Goal: Task Accomplishment & Management: Use online tool/utility

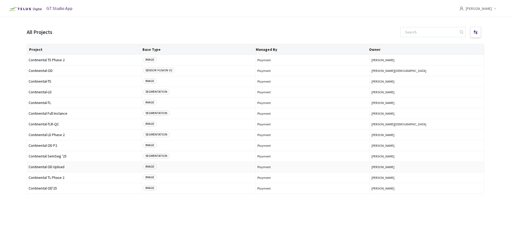
click at [59, 164] on td "Continental OD Upload" at bounding box center [84, 167] width 114 height 11
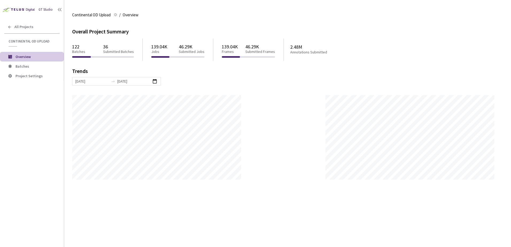
scroll to position [247, 511]
click at [25, 65] on span "Batches" at bounding box center [23, 66] width 14 height 5
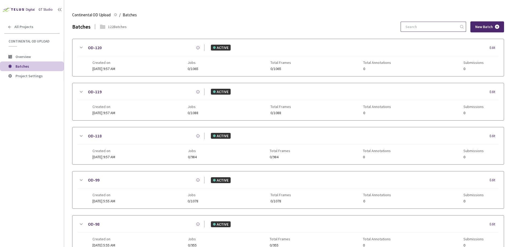
click at [425, 28] on input at bounding box center [431, 27] width 57 height 10
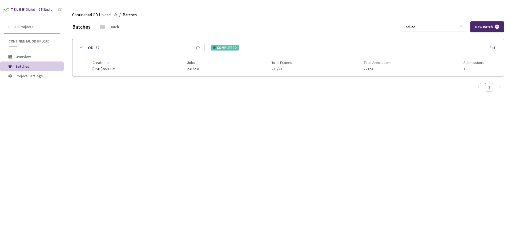
type input "od-22"
click at [81, 48] on icon at bounding box center [81, 47] width 6 height 6
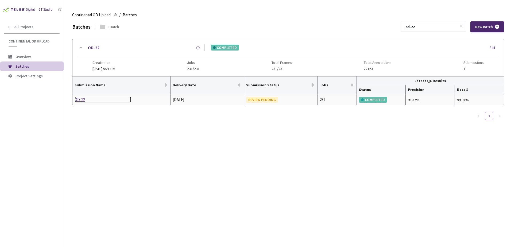
click at [85, 101] on div "OD-22" at bounding box center [103, 100] width 57 height 6
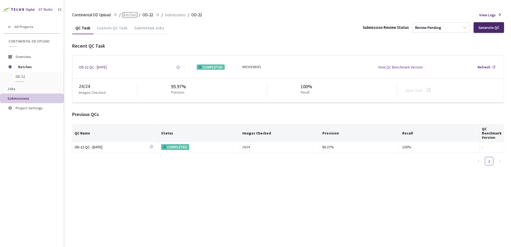
click at [133, 17] on span "Batches" at bounding box center [130, 15] width 14 height 6
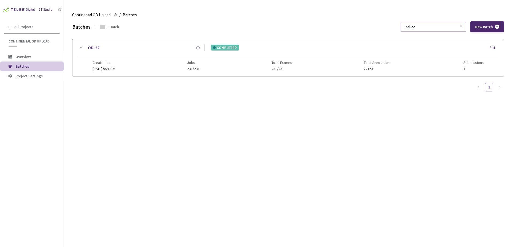
click at [437, 27] on input "od-22" at bounding box center [431, 27] width 57 height 10
type input "od-23"
click at [75, 45] on div "OD-23 COMPLETED Edit Created on [DATE] 5:26 PM Jobs 970/970 Total Frames 970/97…" at bounding box center [288, 57] width 432 height 37
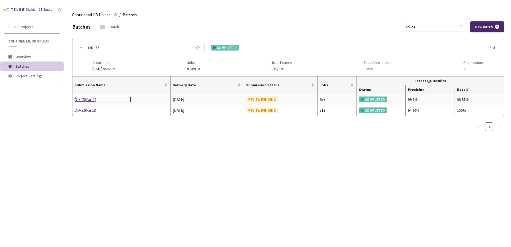
click at [87, 100] on div "OD-23(Part1)" at bounding box center [103, 100] width 57 height 6
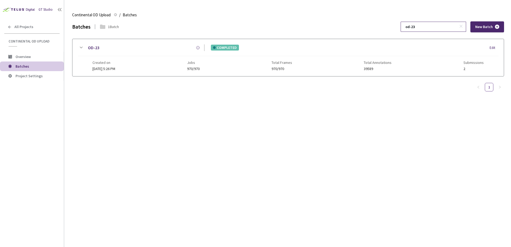
click at [439, 28] on input "od-23" at bounding box center [431, 27] width 57 height 10
type input "od-22"
click at [83, 45] on icon at bounding box center [81, 47] width 6 height 6
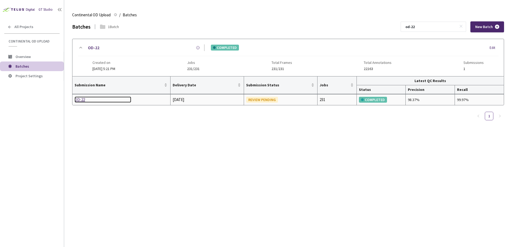
click at [82, 97] on div "OD-22" at bounding box center [103, 100] width 57 height 6
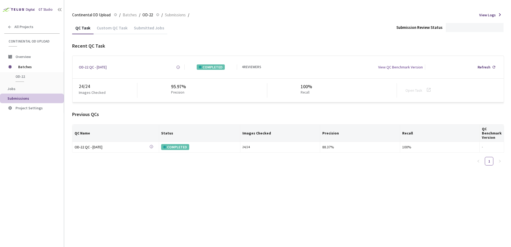
click at [107, 28] on div "Custom QC Task" at bounding box center [112, 29] width 37 height 9
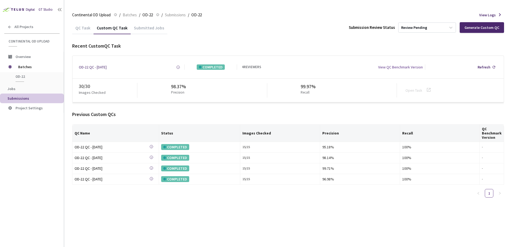
click at [205, 112] on div "Previous Custom QCs" at bounding box center [288, 114] width 432 height 7
click at [129, 14] on span "Batches" at bounding box center [130, 15] width 14 height 6
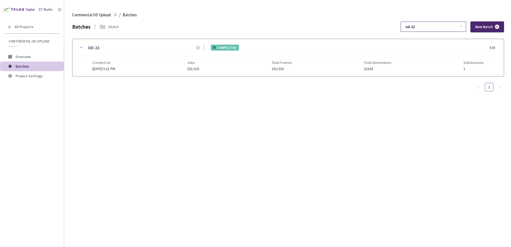
click at [429, 23] on input "od-22" at bounding box center [431, 27] width 57 height 10
type input "od-23"
click at [80, 48] on icon at bounding box center [81, 47] width 6 height 6
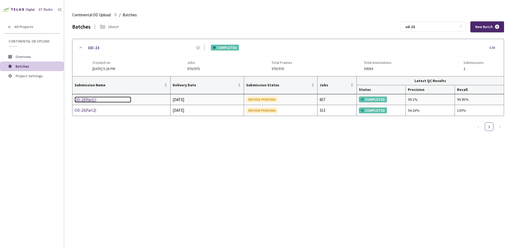
click at [89, 99] on div "OD-23(Part1)" at bounding box center [103, 100] width 57 height 6
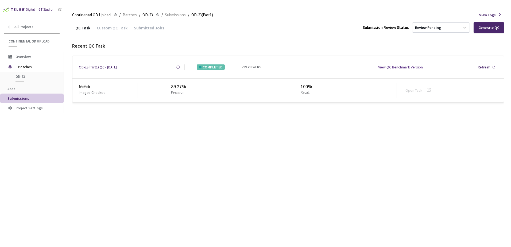
click at [110, 29] on div "Custom QC Task" at bounding box center [112, 29] width 37 height 9
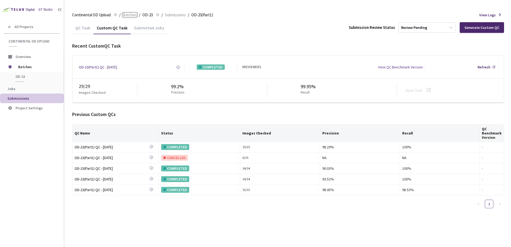
click at [125, 14] on span "Batches" at bounding box center [130, 15] width 14 height 6
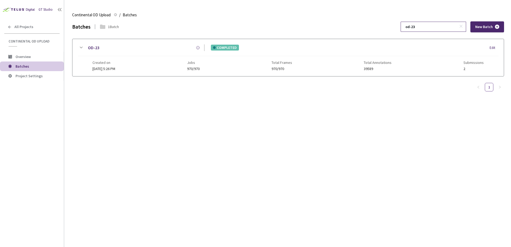
click at [427, 28] on input "od-23" at bounding box center [431, 27] width 57 height 10
type input "od-24"
click at [79, 45] on icon at bounding box center [81, 47] width 6 height 6
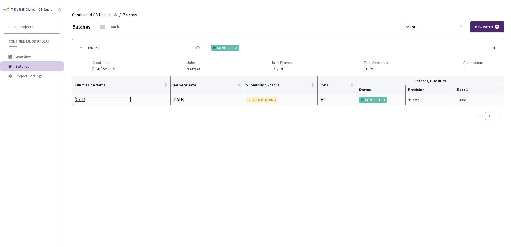
click at [83, 101] on div "OD-24" at bounding box center [103, 100] width 57 height 6
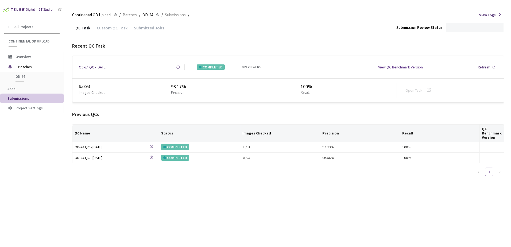
click at [112, 29] on div "Custom QC Task" at bounding box center [112, 29] width 37 height 9
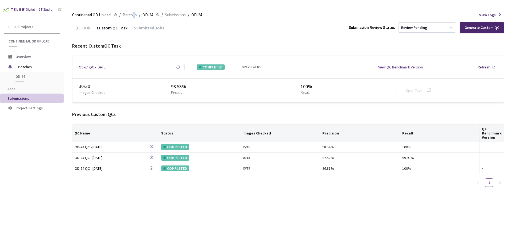
click at [133, 19] on div "Continental OD Upload Continental OD Upload / Batches / OD-24 OD-24 / Submissio…" at bounding box center [288, 15] width 432 height 13
click at [131, 17] on span "Batches" at bounding box center [130, 15] width 14 height 6
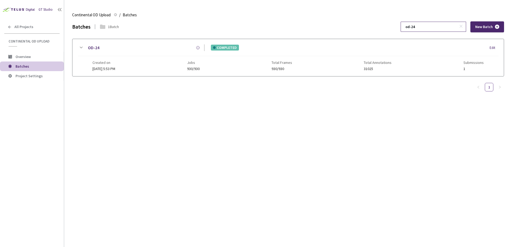
click at [432, 29] on input "od-24" at bounding box center [431, 27] width 57 height 10
type input "od-27"
click at [82, 45] on icon at bounding box center [81, 47] width 6 height 6
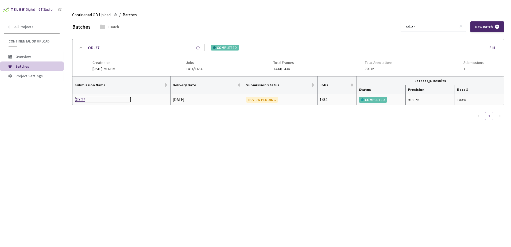
click at [85, 99] on div "OD-27" at bounding box center [103, 100] width 57 height 6
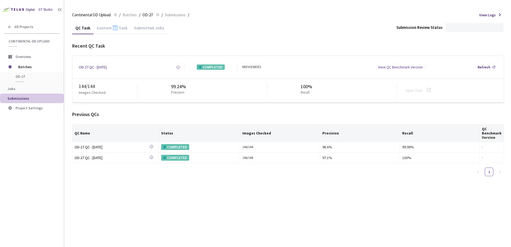
click at [114, 30] on div "Custom QC Task" at bounding box center [112, 29] width 37 height 9
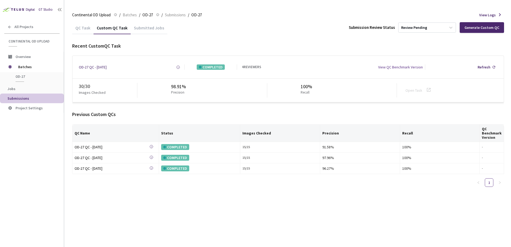
click at [211, 50] on div "Recent Custom QC Task OD-27 QC - [DATE] Created at [DATE] 9:38 AM GMT+2 Created…" at bounding box center [288, 73] width 432 height 60
click at [130, 15] on span "Batches" at bounding box center [130, 15] width 14 height 6
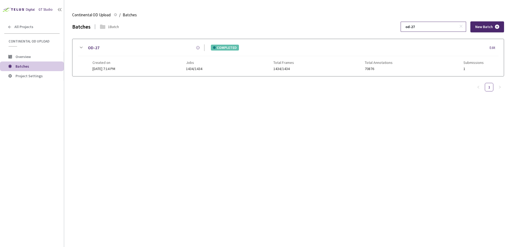
click at [444, 25] on input "od-27" at bounding box center [431, 27] width 57 height 10
type input "od-28"
click at [81, 48] on icon at bounding box center [81, 48] width 3 height 2
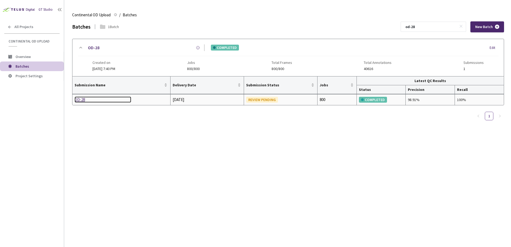
click at [83, 101] on div "OD-28" at bounding box center [103, 100] width 57 height 6
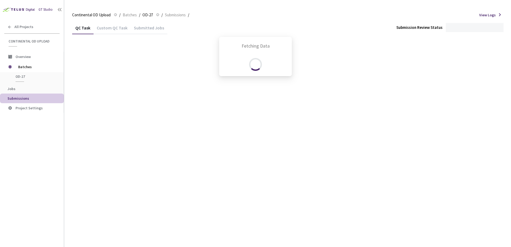
click at [106, 29] on div "Fetching Data" at bounding box center [255, 123] width 511 height 247
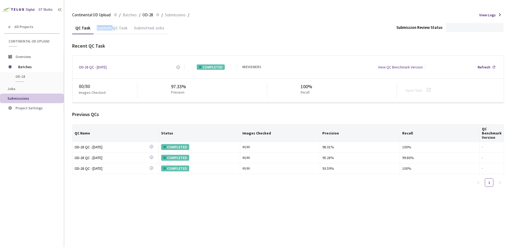
click at [107, 29] on div "Custom QC Task" at bounding box center [112, 29] width 37 height 9
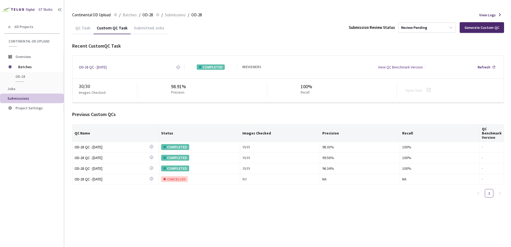
click at [250, 44] on div "Recent Custom QC Task" at bounding box center [288, 46] width 432 height 7
click at [123, 15] on span "Batches" at bounding box center [130, 15] width 14 height 6
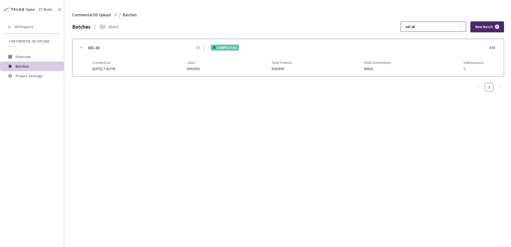
click at [441, 26] on input "od-28" at bounding box center [431, 27] width 57 height 10
type input "od-27"
click at [82, 43] on div "OD-27 COMPLETED Edit Created on [DATE] 7:14 PM Jobs 1434/1434 Total Frames 1434…" at bounding box center [288, 57] width 432 height 37
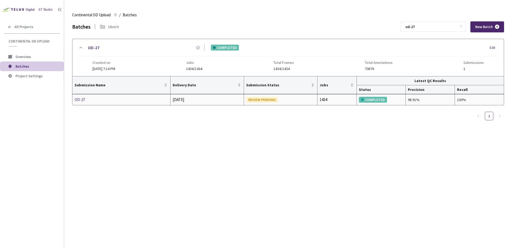
click at [81, 98] on div "OD-27" at bounding box center [103, 100] width 57 height 6
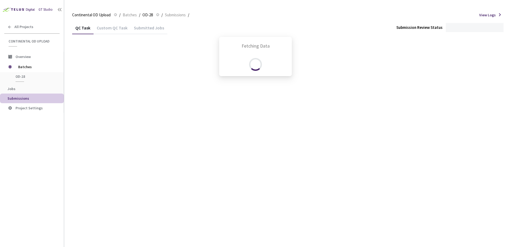
click at [110, 32] on div "Fetching Data" at bounding box center [255, 123] width 511 height 247
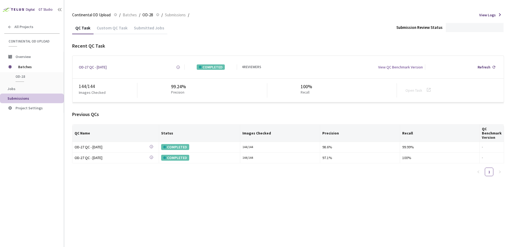
click at [110, 31] on div "Custom QC Task" at bounding box center [112, 29] width 37 height 9
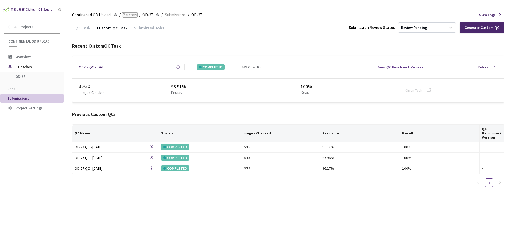
click at [127, 15] on span "Batches" at bounding box center [130, 15] width 14 height 6
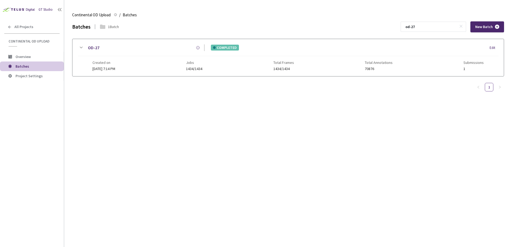
click at [434, 26] on input "od-27" at bounding box center [431, 27] width 57 height 10
type input "od-30"
click at [79, 46] on icon at bounding box center [81, 47] width 6 height 6
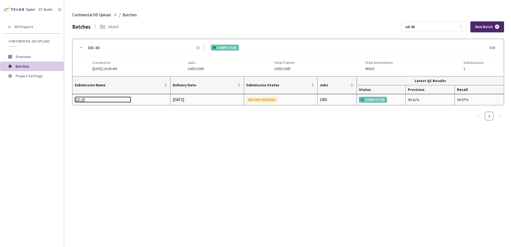
click at [85, 99] on div "OD-30" at bounding box center [103, 100] width 57 height 6
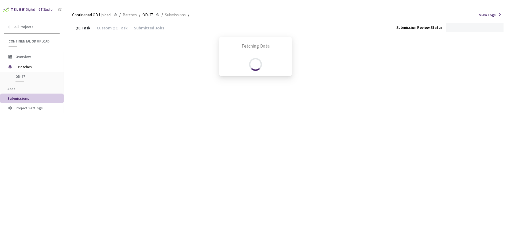
click at [113, 30] on div "Fetching Data" at bounding box center [255, 123] width 511 height 247
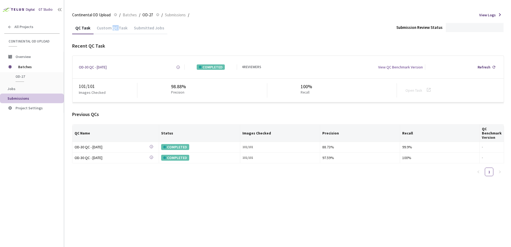
click at [113, 30] on div "Custom QC Task" at bounding box center [112, 29] width 37 height 9
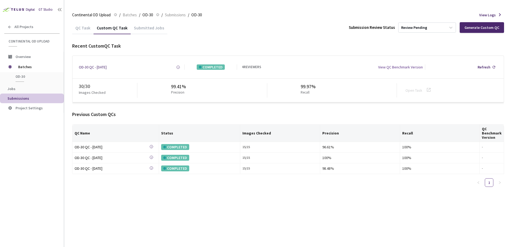
drag, startPoint x: 113, startPoint y: 30, endPoint x: 210, endPoint y: 51, distance: 98.9
click at [210, 51] on div "Recent Custom QC Task OD-30 QC - [DATE] Created at [DATE] 4:09 PM GMT+2 Created…" at bounding box center [288, 73] width 432 height 60
click at [128, 15] on span "Batches" at bounding box center [130, 15] width 14 height 6
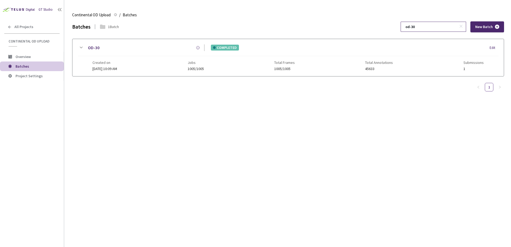
click at [429, 27] on input "od-30" at bounding box center [431, 27] width 57 height 10
type input "od-33"
click at [82, 44] on div at bounding box center [81, 47] width 6 height 7
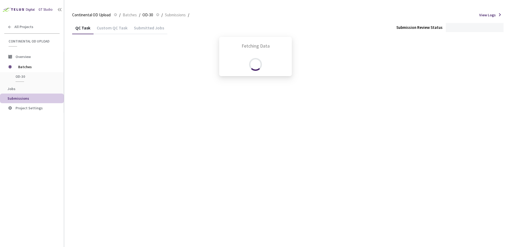
click at [113, 25] on div "Fetching Data" at bounding box center [255, 123] width 511 height 247
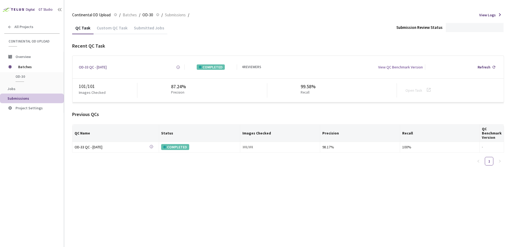
click at [114, 28] on div "Custom QC Task" at bounding box center [112, 29] width 37 height 9
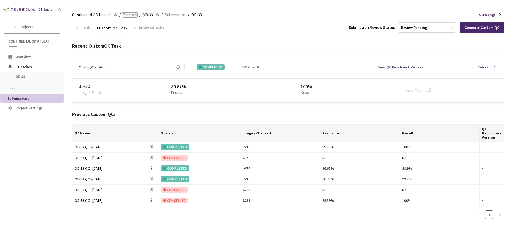
click at [132, 14] on span "Batches" at bounding box center [130, 15] width 14 height 6
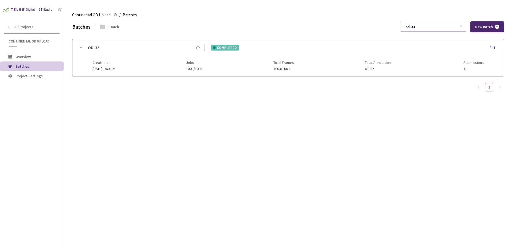
click at [436, 28] on input "od-33" at bounding box center [431, 27] width 57 height 10
type input "od-39"
drag, startPoint x: 78, startPoint y: 47, endPoint x: 84, endPoint y: 60, distance: 15.2
click at [78, 47] on div "OD-39 COMPLETED Edit Created on [DATE] 4:53 PM Jobs 470/470 Total Frames 470/47…" at bounding box center [288, 57] width 432 height 37
click at [82, 98] on div at bounding box center [288, 105] width 432 height 58
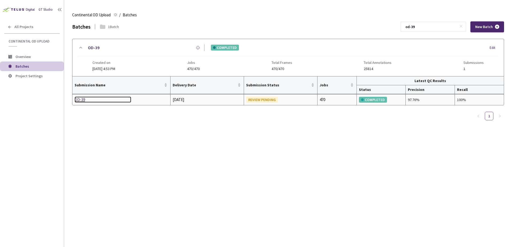
click at [85, 98] on div "OD-39" at bounding box center [103, 100] width 57 height 6
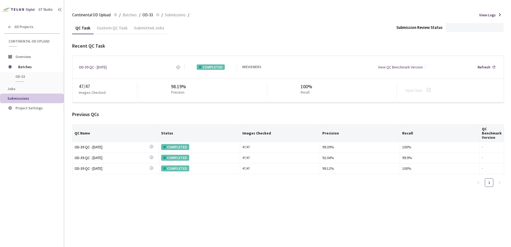
click at [116, 28] on div "Custom QC Task" at bounding box center [112, 29] width 37 height 9
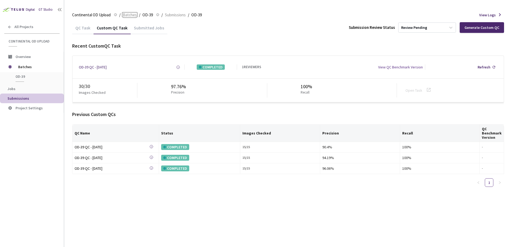
click at [129, 16] on span "Batches" at bounding box center [130, 15] width 14 height 6
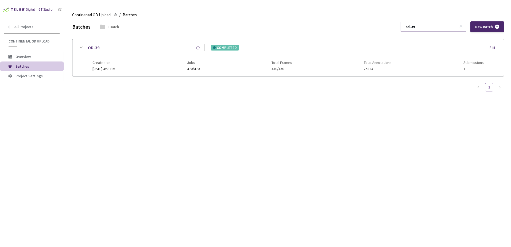
click at [449, 28] on input "od-39" at bounding box center [431, 27] width 57 height 10
type input "od-44"
drag, startPoint x: 79, startPoint y: 48, endPoint x: 83, endPoint y: 50, distance: 5.0
click at [79, 48] on icon at bounding box center [81, 47] width 6 height 6
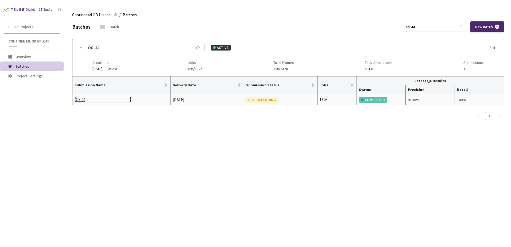
click at [82, 98] on div "OD-44" at bounding box center [103, 100] width 57 height 6
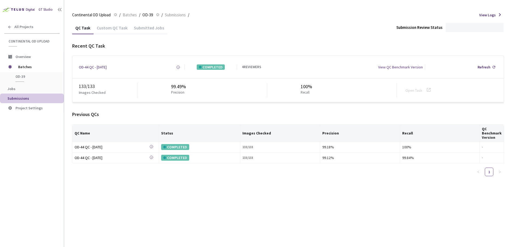
click at [114, 29] on div "Custom QC Task" at bounding box center [112, 29] width 37 height 9
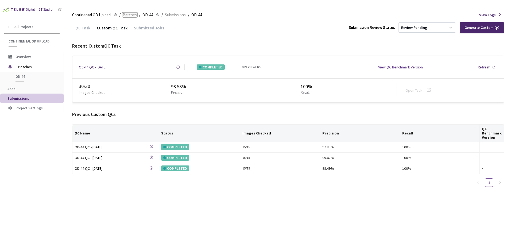
click at [135, 15] on span "Batches" at bounding box center [130, 15] width 14 height 6
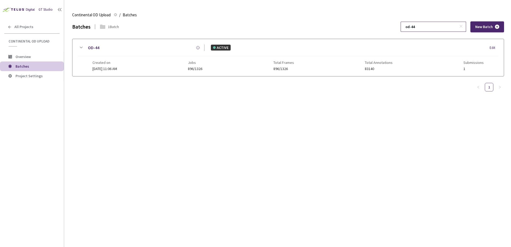
click at [433, 30] on input "od-44" at bounding box center [431, 27] width 57 height 10
type input "od-47"
click at [81, 46] on icon at bounding box center [81, 47] width 6 height 6
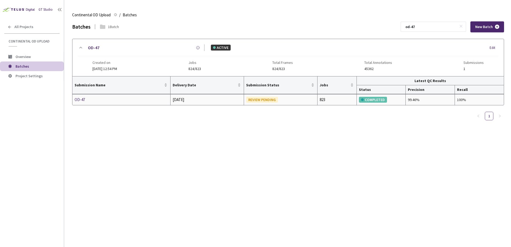
click at [80, 98] on div "OD-47" at bounding box center [103, 100] width 57 height 6
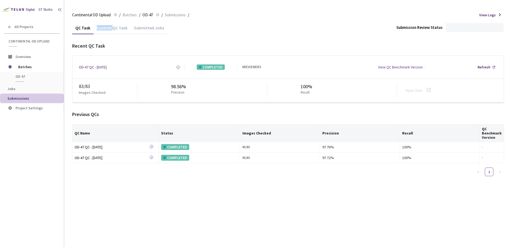
click at [105, 27] on div "Custom QC Task" at bounding box center [112, 29] width 37 height 9
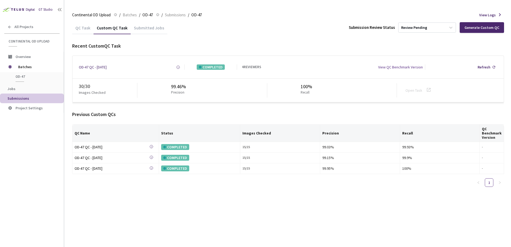
drag, startPoint x: 105, startPoint y: 27, endPoint x: 212, endPoint y: 29, distance: 107.3
click at [212, 29] on div "QC Task Custom QC Task Submitted Jobs Submission Review Status Review Pending G…" at bounding box center [288, 27] width 432 height 13
click at [124, 17] on span "Batches" at bounding box center [130, 15] width 14 height 6
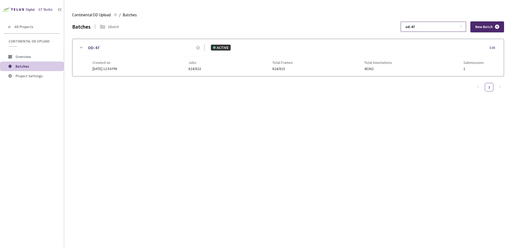
click at [430, 26] on input "od-47" at bounding box center [431, 27] width 57 height 10
type input "od-60"
click at [81, 48] on icon at bounding box center [81, 48] width 3 height 2
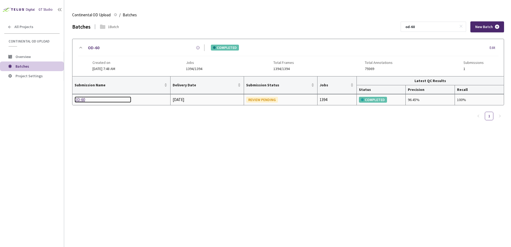
click at [82, 99] on div "OD-60" at bounding box center [103, 100] width 57 height 6
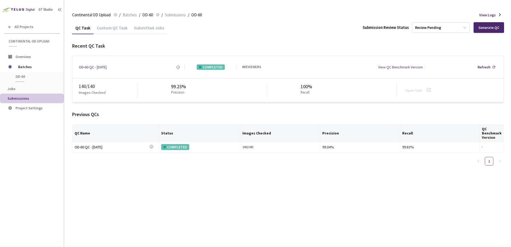
click at [107, 27] on div "Custom QC Task" at bounding box center [112, 29] width 37 height 9
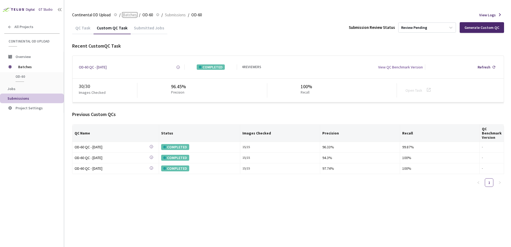
click at [132, 17] on span "Batches" at bounding box center [130, 15] width 14 height 6
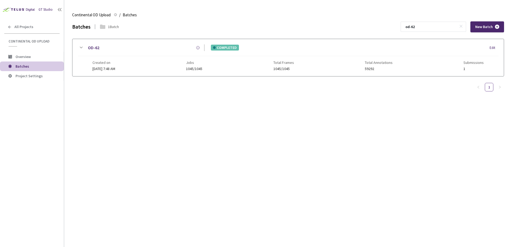
type input "od-62"
drag, startPoint x: 80, startPoint y: 47, endPoint x: 85, endPoint y: 63, distance: 16.5
click at [80, 48] on icon at bounding box center [81, 47] width 6 height 6
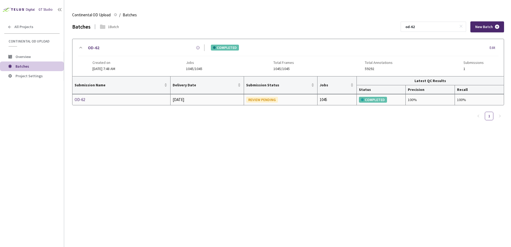
click at [85, 98] on div "OD-62" at bounding box center [103, 100] width 57 height 6
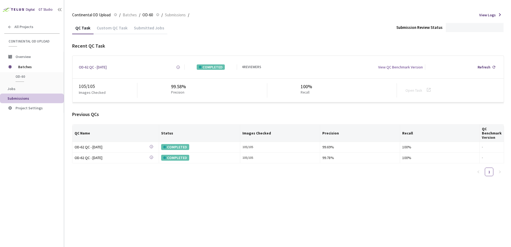
click at [118, 29] on div "Custom QC Task" at bounding box center [112, 29] width 37 height 9
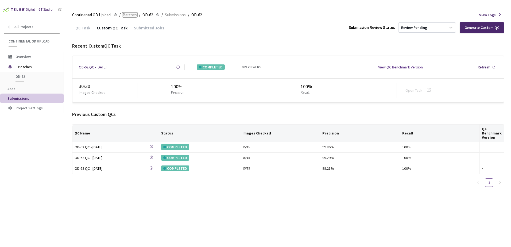
click at [131, 13] on span "Batches" at bounding box center [130, 15] width 14 height 6
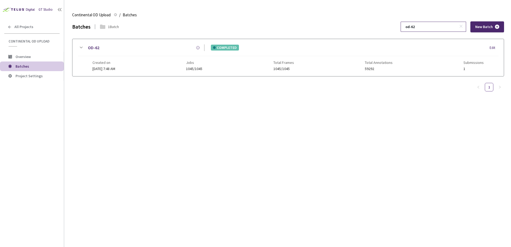
click at [430, 27] on input "od-62" at bounding box center [431, 27] width 57 height 10
type input "od-65"
click at [82, 47] on icon at bounding box center [81, 47] width 6 height 6
click at [81, 100] on div at bounding box center [288, 105] width 432 height 58
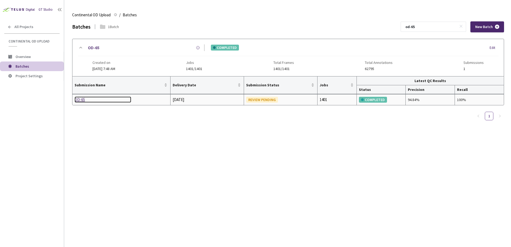
click at [82, 100] on div "OD-65" at bounding box center [103, 100] width 57 height 6
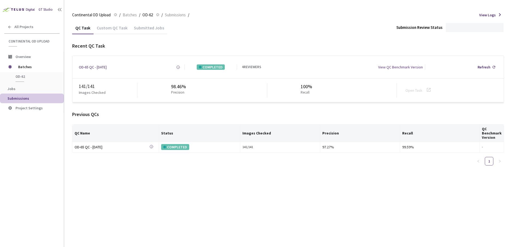
click at [121, 29] on div "Custom QC Task" at bounding box center [112, 29] width 37 height 9
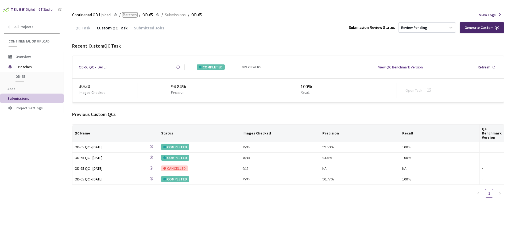
click at [133, 16] on span "Batches" at bounding box center [130, 15] width 14 height 6
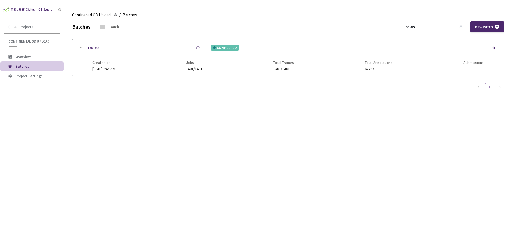
click at [435, 26] on input "od-65" at bounding box center [431, 27] width 57 height 10
type input "od-66"
drag, startPoint x: 76, startPoint y: 45, endPoint x: 90, endPoint y: 75, distance: 33.1
click at [76, 46] on div "OD-66 COMPLETED Edit Created on [DATE] 7:48 AM Jobs 1153/1153 Total Frames 1153…" at bounding box center [288, 57] width 432 height 37
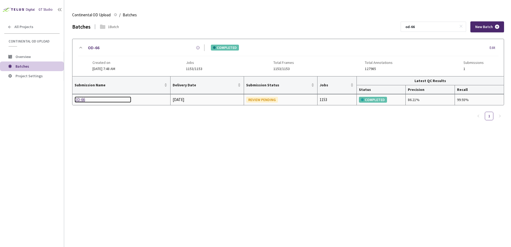
click at [83, 97] on div "OD-66" at bounding box center [103, 100] width 57 height 6
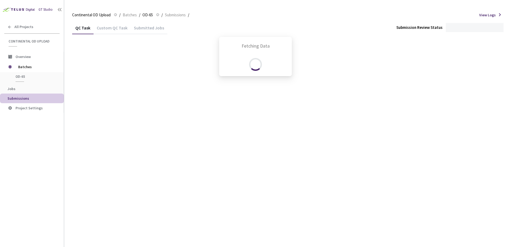
click at [111, 32] on div "Custom QC Task" at bounding box center [112, 29] width 37 height 9
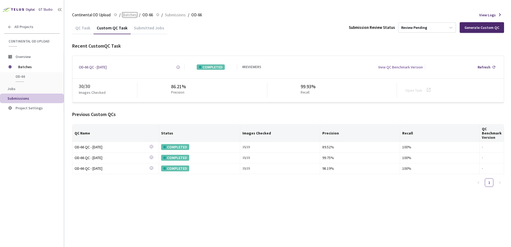
click at [130, 15] on span "Batches" at bounding box center [130, 15] width 14 height 6
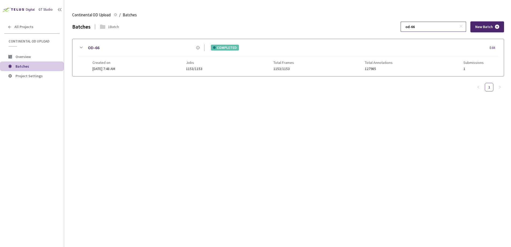
click at [436, 27] on input "od-66" at bounding box center [431, 27] width 57 height 10
type input "od-67"
click at [83, 50] on icon at bounding box center [81, 47] width 6 height 6
click at [82, 96] on div at bounding box center [288, 105] width 432 height 58
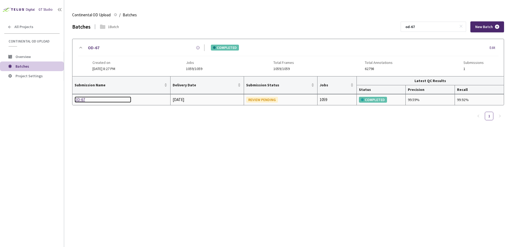
click at [82, 99] on div "OD-67" at bounding box center [103, 100] width 57 height 6
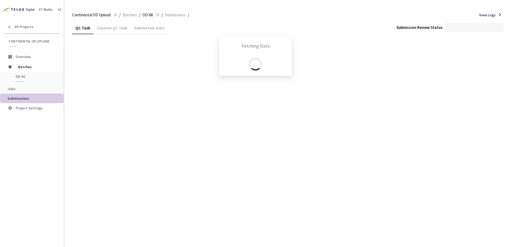
click at [110, 26] on div "Fetching Data" at bounding box center [255, 123] width 511 height 247
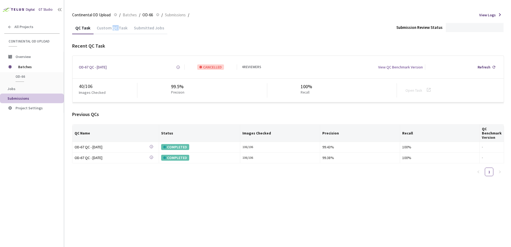
click at [113, 30] on div "Custom QC Task" at bounding box center [112, 29] width 37 height 9
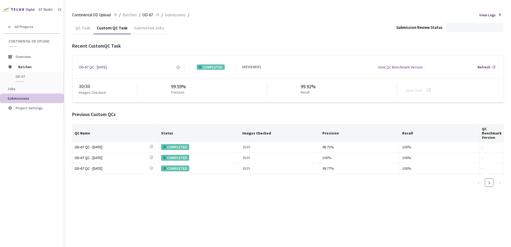
click at [250, 47] on div "Recent Custom QC Task" at bounding box center [288, 46] width 432 height 7
click at [135, 14] on span "Batches" at bounding box center [130, 15] width 14 height 6
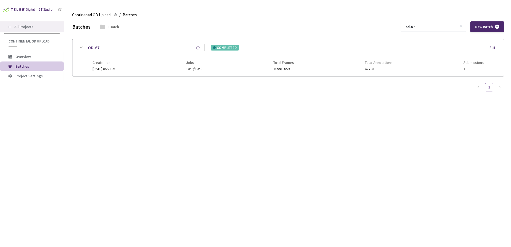
click at [43, 27] on div "All Projects" at bounding box center [32, 26] width 64 height 11
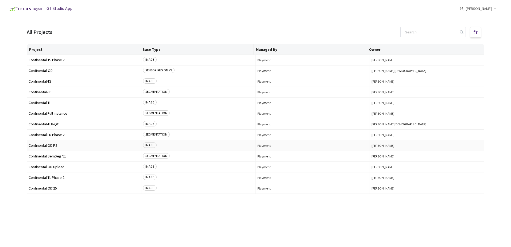
click at [54, 147] on span "Continental OD P2" at bounding box center [84, 146] width 111 height 4
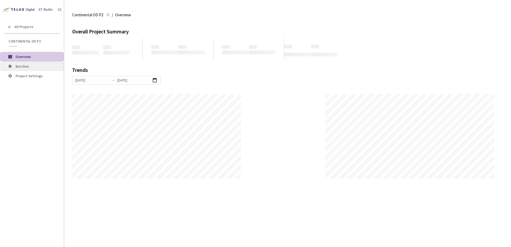
click at [34, 69] on li "Batches" at bounding box center [32, 67] width 64 height 10
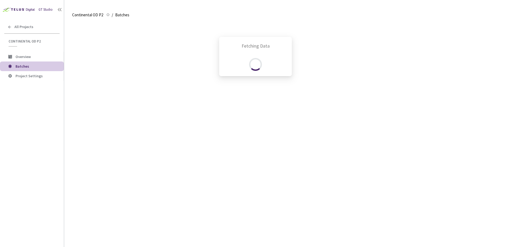
click at [426, 29] on div "Fetching Data" at bounding box center [255, 123] width 511 height 247
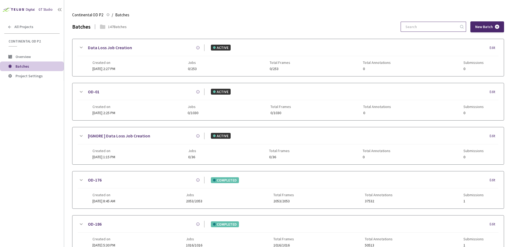
click at [426, 29] on input at bounding box center [431, 27] width 57 height 10
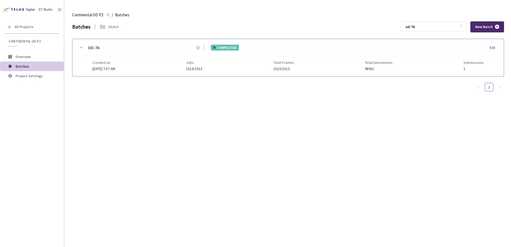
type input "od-76"
click at [80, 46] on icon at bounding box center [81, 47] width 6 height 6
click at [84, 99] on div at bounding box center [288, 105] width 432 height 58
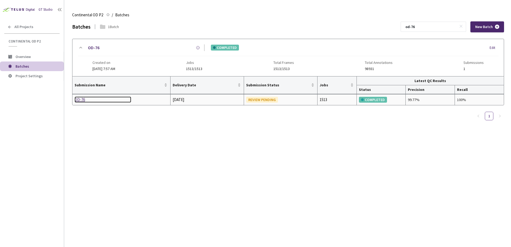
click at [84, 99] on div "OD-76" at bounding box center [103, 100] width 57 height 6
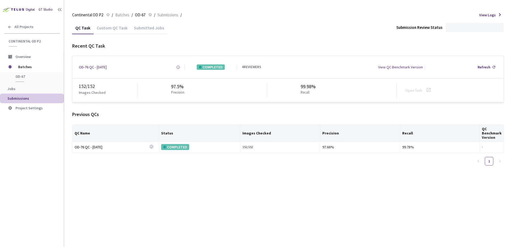
click at [115, 28] on div "Custom QC Task" at bounding box center [112, 29] width 37 height 9
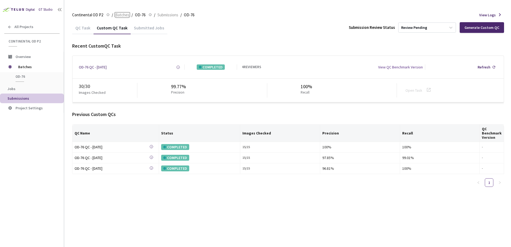
click at [122, 14] on span "Batches" at bounding box center [122, 15] width 14 height 6
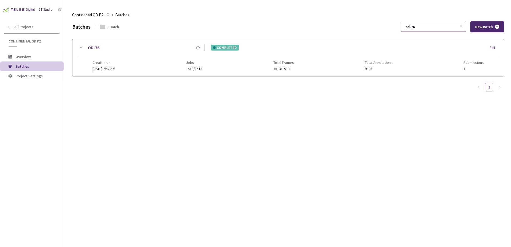
click at [434, 29] on input "od-76" at bounding box center [431, 27] width 57 height 10
type input "od-106"
click at [79, 51] on icon at bounding box center [81, 47] width 6 height 6
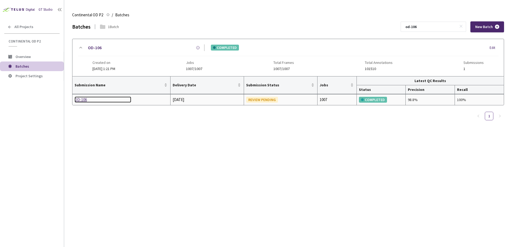
click at [79, 101] on div "OD-106" at bounding box center [103, 100] width 57 height 6
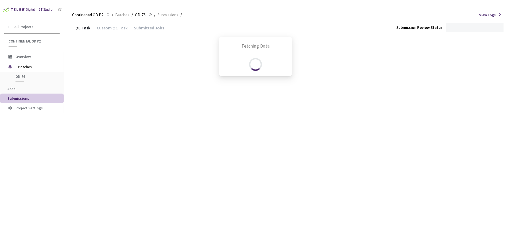
click at [116, 31] on div "Fetching Data" at bounding box center [255, 123] width 511 height 247
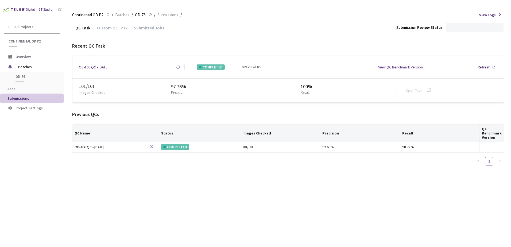
click at [117, 30] on div "Custom QC Task" at bounding box center [112, 29] width 37 height 9
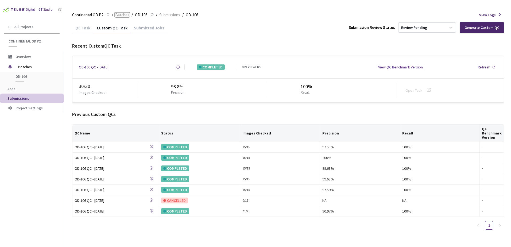
click at [128, 16] on span "Batches" at bounding box center [122, 15] width 14 height 6
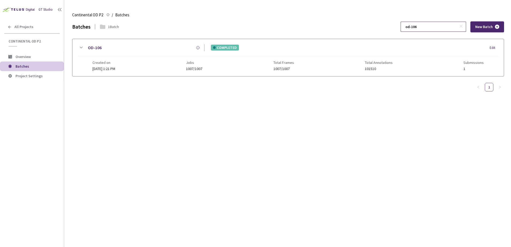
click at [444, 27] on input "od-106" at bounding box center [431, 27] width 57 height 10
type input "od-107"
click at [86, 49] on div "OD-107" at bounding box center [144, 47] width 120 height 7
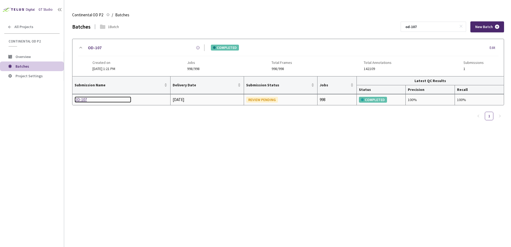
click at [84, 98] on div "OD-107" at bounding box center [103, 100] width 57 height 6
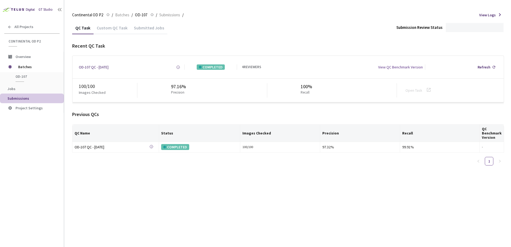
click at [120, 28] on div "Custom QC Task" at bounding box center [112, 29] width 37 height 9
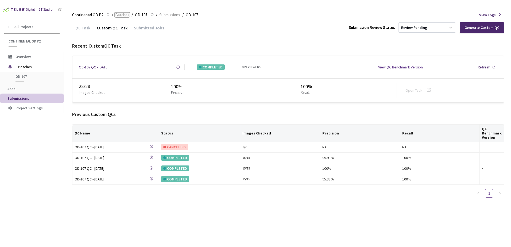
click at [127, 17] on span "Batches" at bounding box center [122, 15] width 14 height 6
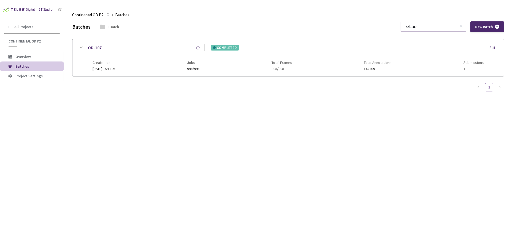
click at [429, 28] on input "od-107" at bounding box center [431, 27] width 57 height 10
type input "od-110"
click at [82, 47] on icon at bounding box center [81, 47] width 6 height 6
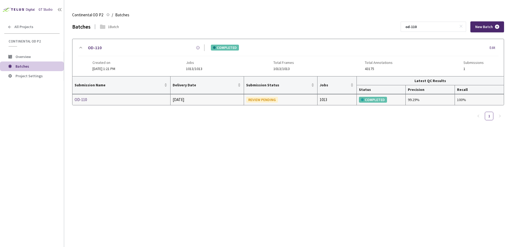
click at [86, 104] on td "OD-110" at bounding box center [121, 99] width 98 height 11
click at [85, 101] on div "OD-110" at bounding box center [103, 100] width 57 height 6
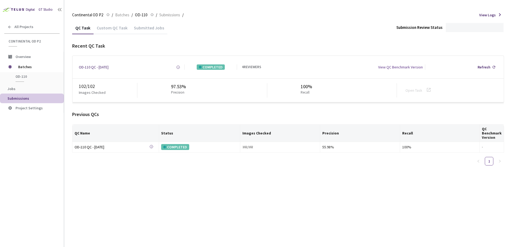
click at [117, 36] on div "QC Task Custom QC Task Submitted Jobs Submission Review Status Recent QC Task O…" at bounding box center [288, 95] width 432 height 148
click at [123, 30] on div "Custom QC Task" at bounding box center [112, 29] width 37 height 9
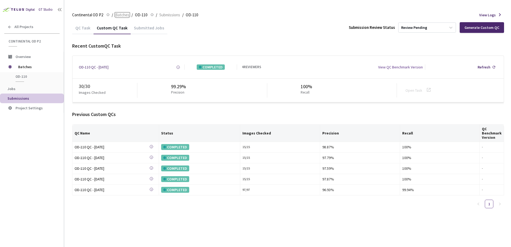
click at [121, 14] on span "Batches" at bounding box center [122, 15] width 14 height 6
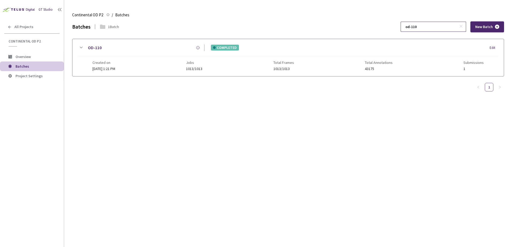
click at [432, 28] on input "od-110" at bounding box center [431, 27] width 57 height 10
type input "od-119"
click at [82, 50] on icon at bounding box center [81, 47] width 6 height 6
click at [80, 99] on div at bounding box center [288, 105] width 432 height 58
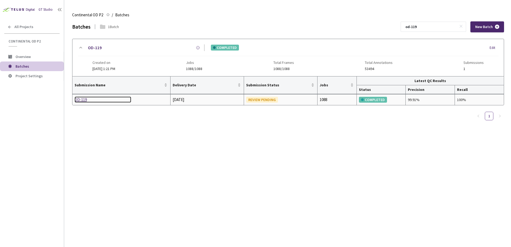
click at [80, 99] on div "OD-119" at bounding box center [103, 100] width 57 height 6
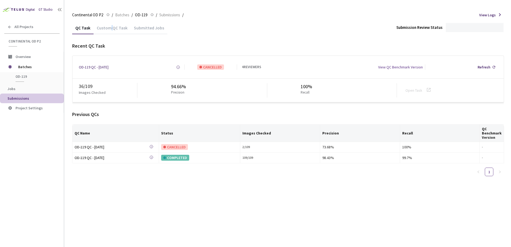
click at [110, 30] on div "Custom QC Task" at bounding box center [112, 29] width 37 height 9
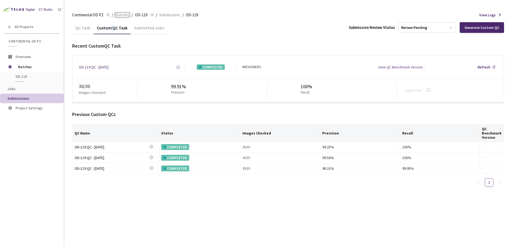
click at [118, 14] on span "Batches" at bounding box center [122, 15] width 14 height 6
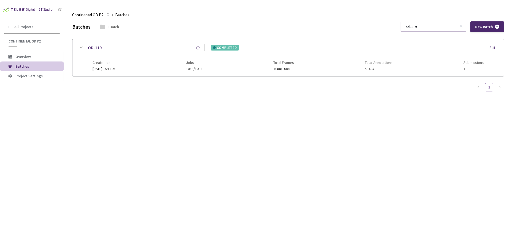
click at [436, 24] on input "od-119" at bounding box center [431, 27] width 57 height 10
type input "od-120"
drag, startPoint x: 78, startPoint y: 50, endPoint x: 81, endPoint y: 56, distance: 6.7
click at [78, 50] on icon at bounding box center [81, 47] width 6 height 6
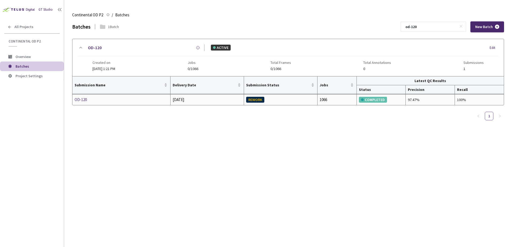
click at [82, 99] on div "OD-120" at bounding box center [103, 100] width 57 height 6
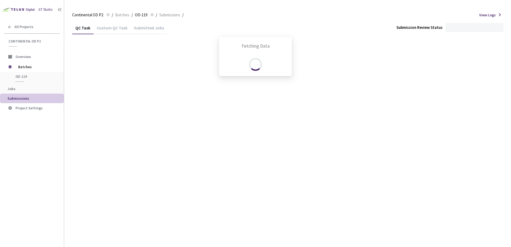
click at [108, 29] on div "Fetching Data" at bounding box center [255, 123] width 511 height 247
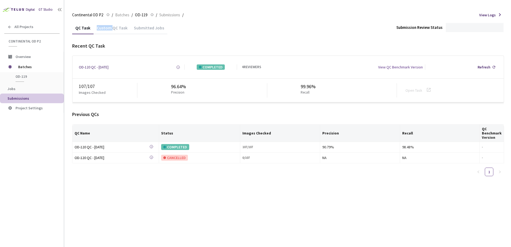
click at [108, 29] on div "Custom QC Task" at bounding box center [112, 29] width 37 height 9
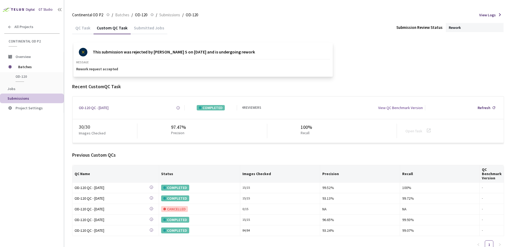
drag, startPoint x: 108, startPoint y: 29, endPoint x: 201, endPoint y: 26, distance: 93.7
click at [201, 26] on div "QC Task Custom QC Task Submitted Jobs Submission Review Status Rework" at bounding box center [288, 27] width 432 height 13
click at [119, 20] on div "Continental OD P2 Continental OD P2 / Batches / OD-120 OD-120 / Submissions / O…" at bounding box center [288, 15] width 432 height 13
click at [120, 18] on div "Continental OD P2 Continental OD P2 / Batches / OD-120 OD-120 / Submissions / O…" at bounding box center [288, 15] width 432 height 13
click at [126, 16] on span "Batches" at bounding box center [122, 15] width 14 height 6
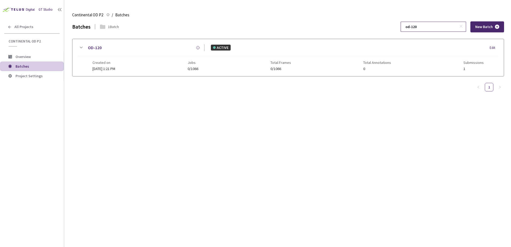
click at [433, 29] on input "od-120" at bounding box center [431, 27] width 57 height 10
type input "od-134"
click at [73, 48] on div "OD-134 COMPLETED Edit Created on [DATE] 7:51 AM Jobs 1049/1049 Total Frames 104…" at bounding box center [288, 57] width 432 height 37
click at [81, 100] on div at bounding box center [288, 105] width 432 height 58
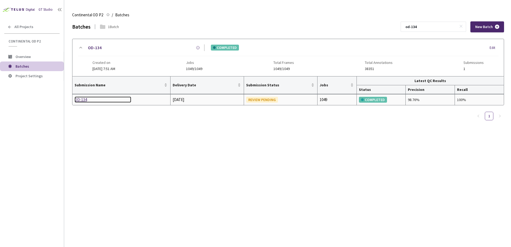
click at [81, 98] on div "OD-134" at bounding box center [103, 100] width 57 height 6
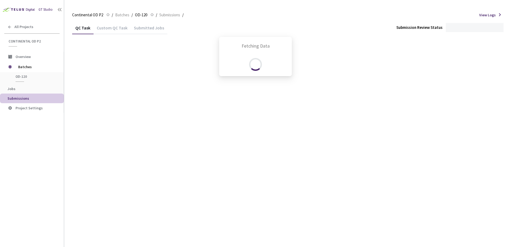
click at [109, 30] on div "Fetching Data" at bounding box center [255, 123] width 511 height 247
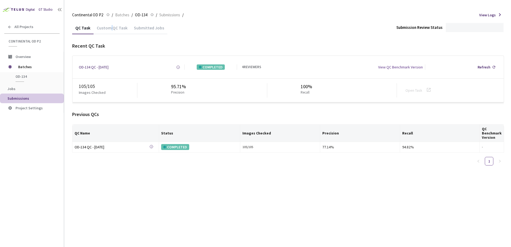
click at [109, 30] on div "Custom QC Task" at bounding box center [112, 29] width 37 height 9
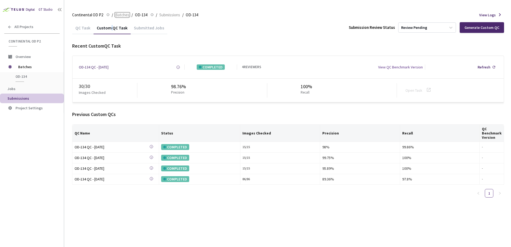
click at [124, 14] on span "Batches" at bounding box center [122, 15] width 14 height 6
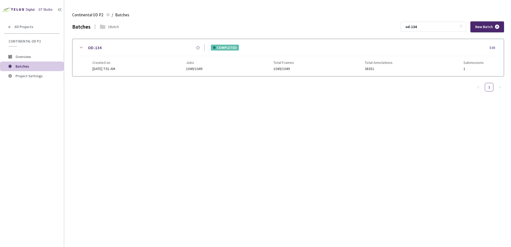
click at [432, 27] on input "od-134" at bounding box center [431, 27] width 57 height 10
type input "od-138"
click at [86, 44] on div "OD-138 COMPLETED Edit Created on [DATE] 7:03 AM Jobs 1014/1014 Total Frames 101…" at bounding box center [288, 57] width 432 height 37
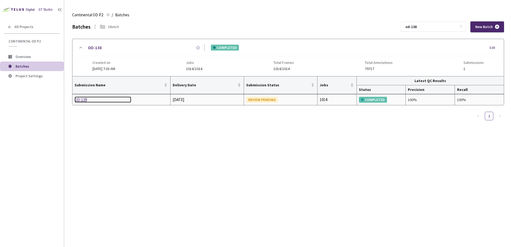
drag, startPoint x: 76, startPoint y: 100, endPoint x: 81, endPoint y: 98, distance: 5.2
click at [81, 98] on div "OD-138" at bounding box center [103, 100] width 57 height 6
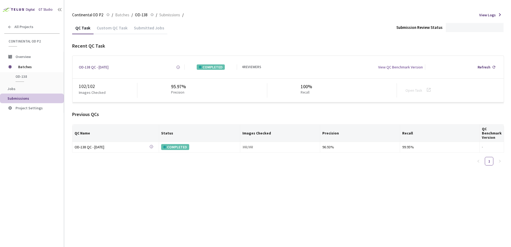
click at [110, 28] on div "Custom QC Task" at bounding box center [112, 29] width 37 height 9
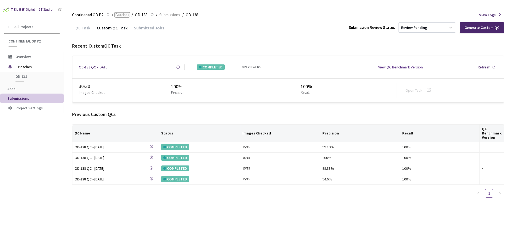
click at [125, 16] on span "Batches" at bounding box center [122, 15] width 14 height 6
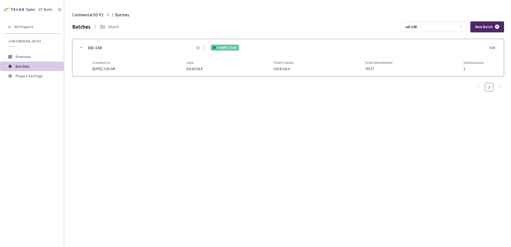
click at [440, 24] on input "od-138" at bounding box center [431, 27] width 57 height 10
type input "od-140"
click at [82, 46] on icon at bounding box center [81, 47] width 6 height 6
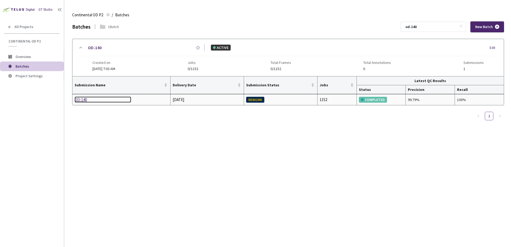
click at [82, 98] on div "OD-140" at bounding box center [103, 100] width 57 height 6
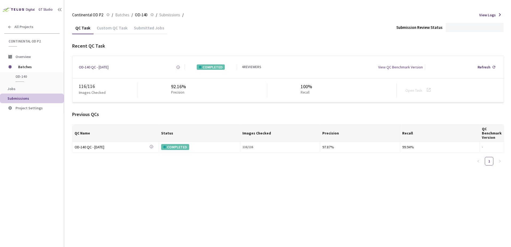
click at [117, 26] on div "Custom QC Task" at bounding box center [112, 29] width 37 height 9
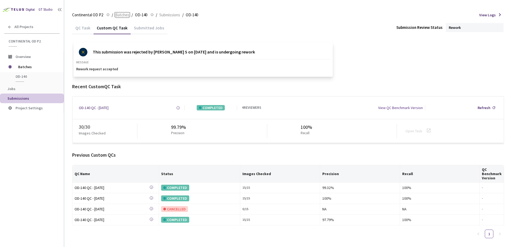
click at [116, 16] on span "Batches" at bounding box center [122, 15] width 14 height 6
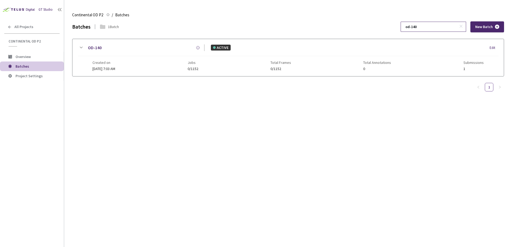
click at [438, 25] on input "od-140" at bounding box center [431, 27] width 57 height 10
type input "od-141"
click at [83, 48] on icon at bounding box center [81, 47] width 6 height 6
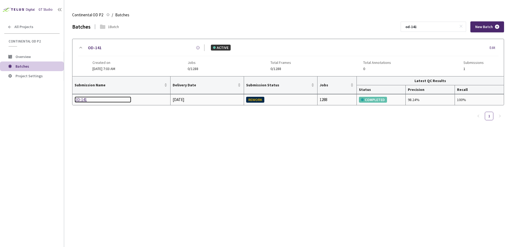
click at [83, 98] on div "OD-141" at bounding box center [103, 100] width 57 height 6
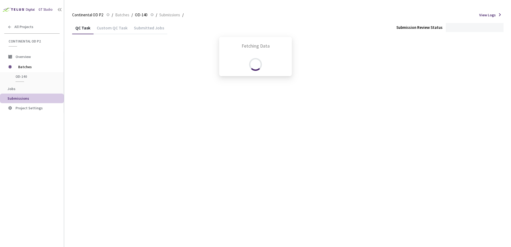
click at [113, 30] on div "Fetching Data" at bounding box center [255, 123] width 511 height 247
click at [113, 30] on div "Custom QC Task" at bounding box center [112, 29] width 37 height 9
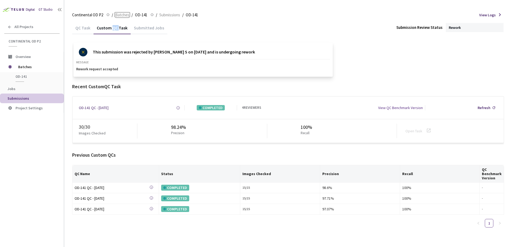
click at [116, 14] on span "Batches" at bounding box center [122, 15] width 14 height 6
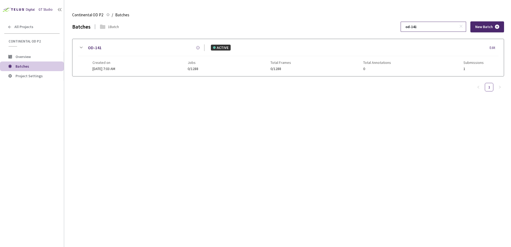
drag, startPoint x: 442, startPoint y: 32, endPoint x: 437, endPoint y: 30, distance: 5.8
click at [437, 30] on input "od-141" at bounding box center [431, 27] width 57 height 10
type input "od-145"
click at [83, 46] on icon at bounding box center [81, 47] width 6 height 6
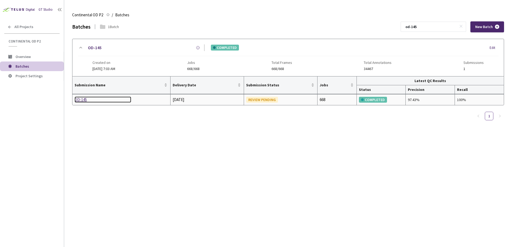
click at [83, 100] on div "OD-145" at bounding box center [103, 100] width 57 height 6
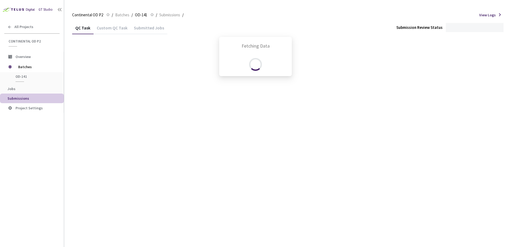
click at [116, 30] on div "Custom QC Task" at bounding box center [112, 29] width 37 height 9
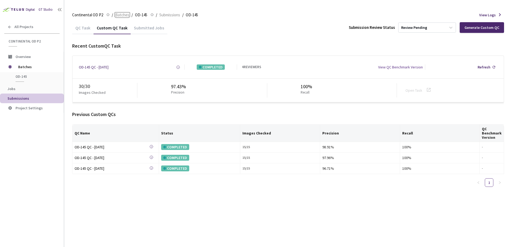
click at [126, 13] on span "Batches" at bounding box center [122, 15] width 14 height 6
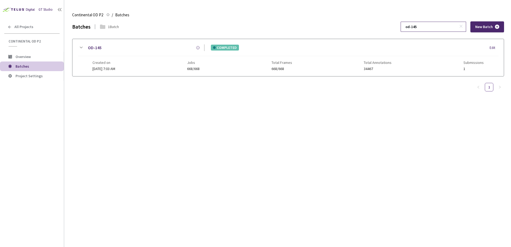
click at [435, 25] on input "od-145" at bounding box center [431, 27] width 57 height 10
type input "od-146"
click at [80, 46] on icon at bounding box center [81, 47] width 6 height 6
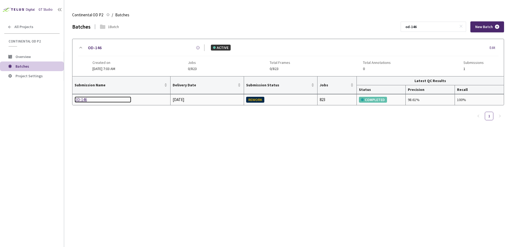
click at [85, 98] on div "OD-146" at bounding box center [103, 100] width 57 height 6
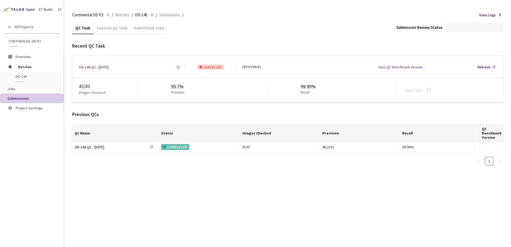
click at [109, 29] on div "Custom QC Task" at bounding box center [112, 29] width 37 height 9
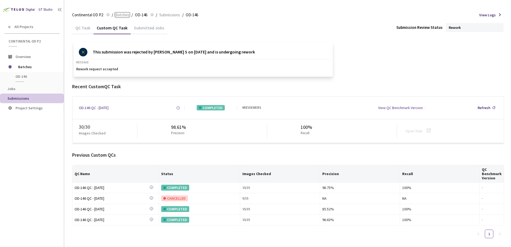
click at [125, 15] on span "Batches" at bounding box center [122, 15] width 14 height 6
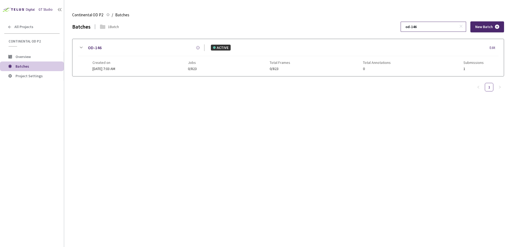
click at [429, 23] on input "od-146" at bounding box center [431, 27] width 57 height 10
type input "od-148"
click at [85, 42] on div "OD-148 ACTIVE Edit Created on [DATE] 7:03 AM Jobs 0/930 Total Frames 0/930 Tota…" at bounding box center [288, 57] width 432 height 37
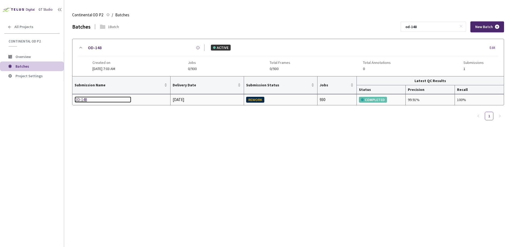
click at [79, 100] on div "OD-148" at bounding box center [103, 100] width 57 height 6
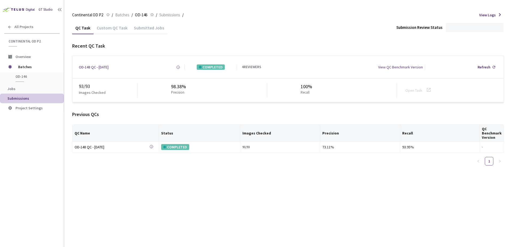
click at [110, 29] on div "Custom QC Task" at bounding box center [112, 29] width 37 height 9
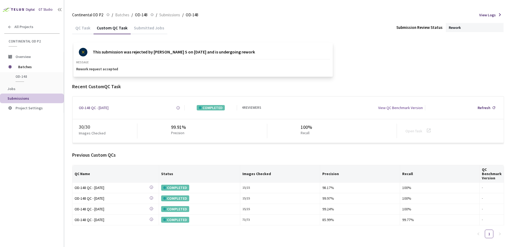
click at [125, 12] on div "Continental OD P2 Continental OD P2 / Batches / OD-148 OD-148 / Submissions / O…" at bounding box center [288, 15] width 432 height 13
click at [125, 14] on span "Batches" at bounding box center [122, 15] width 14 height 6
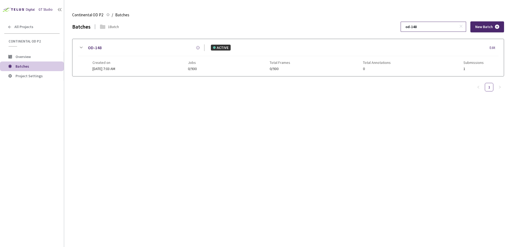
click at [432, 28] on input "od-148" at bounding box center [431, 27] width 57 height 10
type input "od-152"
click at [82, 50] on icon at bounding box center [81, 47] width 6 height 6
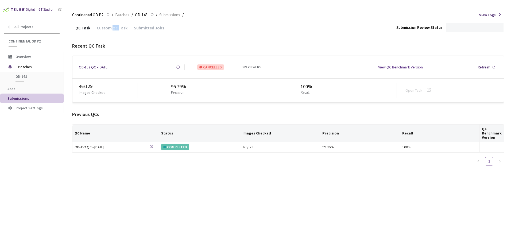
click at [115, 28] on div "Custom QC Task" at bounding box center [112, 29] width 37 height 9
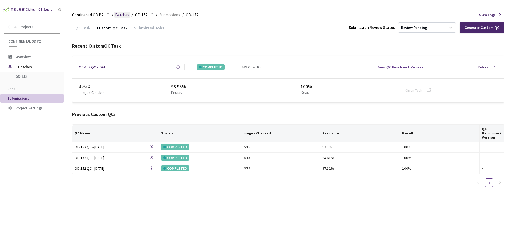
click at [120, 18] on div "Continental OD P2 Continental OD P2 / Batches / OD-152 OD-152 / Submissions / O…" at bounding box center [288, 15] width 432 height 13
click at [122, 17] on span "Batches" at bounding box center [122, 15] width 14 height 6
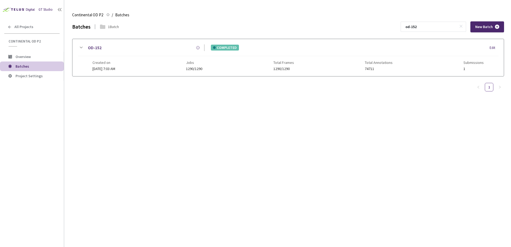
click at [437, 26] on input "od-152" at bounding box center [431, 27] width 57 height 10
type input "od-179"
click at [74, 50] on div "OD-179 COMPLETED Edit Created on [DATE] 5:30 PM Jobs 1071/1071 Total Frames 107…" at bounding box center [288, 57] width 432 height 37
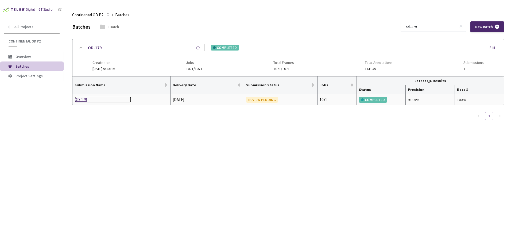
click at [77, 101] on div "OD-179" at bounding box center [103, 100] width 57 height 6
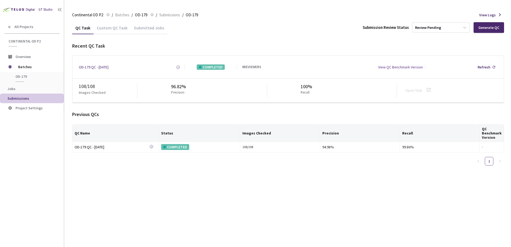
click at [109, 23] on div "Custom QC Task" at bounding box center [112, 27] width 37 height 12
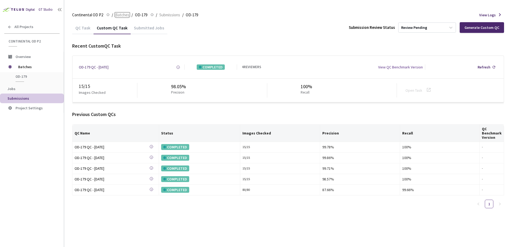
click at [122, 14] on span "Batches" at bounding box center [122, 15] width 14 height 6
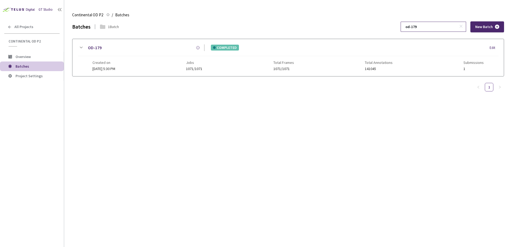
click at [428, 27] on input "od-179" at bounding box center [431, 27] width 57 height 10
type input "od-152"
click at [79, 49] on icon at bounding box center [81, 47] width 6 height 6
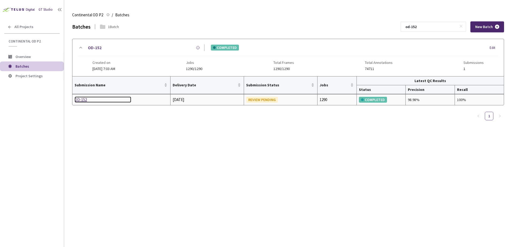
click at [82, 99] on div "OD-152" at bounding box center [103, 100] width 57 height 6
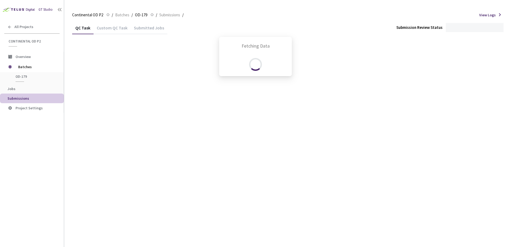
click at [108, 32] on div "Fetching Data" at bounding box center [255, 123] width 511 height 247
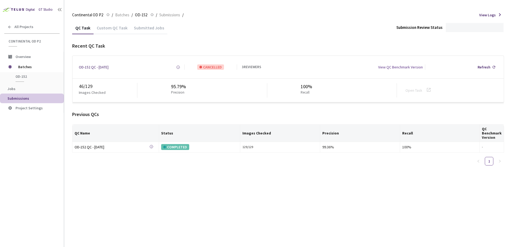
click at [107, 30] on div "Custom QC Task" at bounding box center [112, 29] width 37 height 9
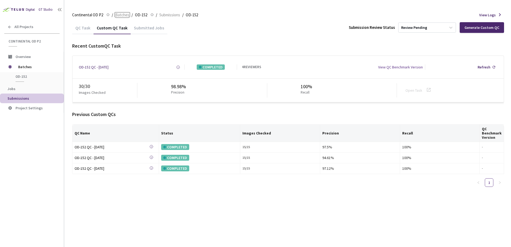
click at [124, 12] on span "Batches" at bounding box center [122, 15] width 14 height 6
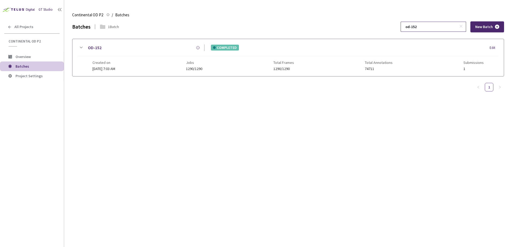
click at [434, 26] on input "od-152" at bounding box center [431, 27] width 57 height 10
type input "od-179"
click at [79, 48] on icon at bounding box center [81, 47] width 6 height 6
click at [83, 99] on div at bounding box center [288, 105] width 432 height 58
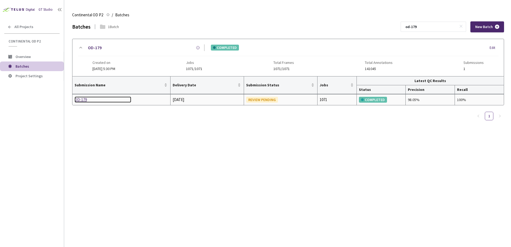
click at [83, 99] on div "OD-179" at bounding box center [103, 100] width 57 height 6
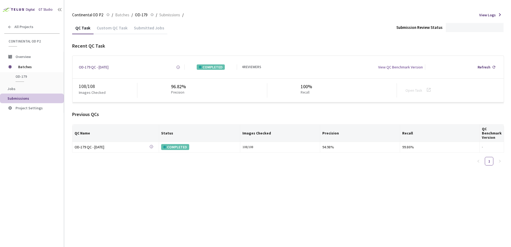
click at [108, 27] on div "Custom QC Task" at bounding box center [112, 29] width 37 height 9
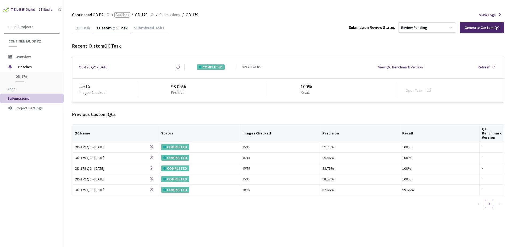
click at [122, 16] on span "Batches" at bounding box center [122, 15] width 14 height 6
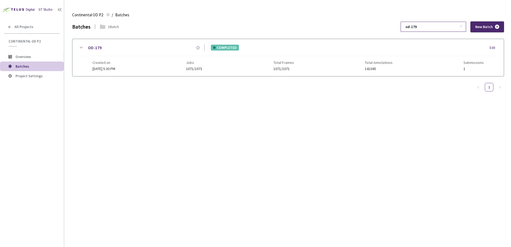
click at [434, 24] on input "od-179" at bounding box center [431, 27] width 57 height 10
type input "od-180"
click at [81, 45] on icon at bounding box center [81, 47] width 6 height 6
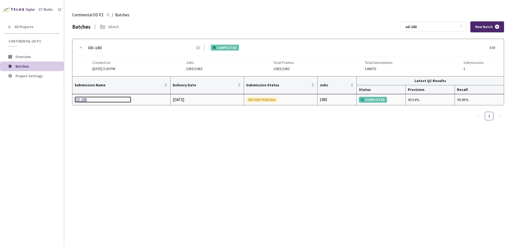
click at [83, 99] on div "OD-180" at bounding box center [103, 100] width 57 height 6
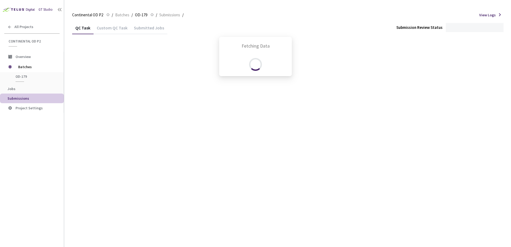
click at [112, 27] on div "Fetching Data" at bounding box center [255, 123] width 511 height 247
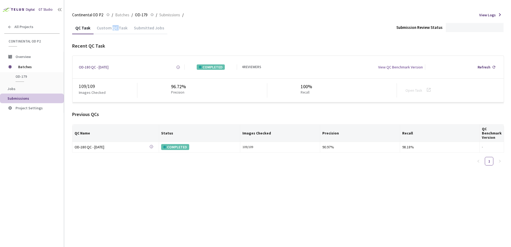
click at [112, 27] on div "Custom QC Task" at bounding box center [112, 29] width 37 height 9
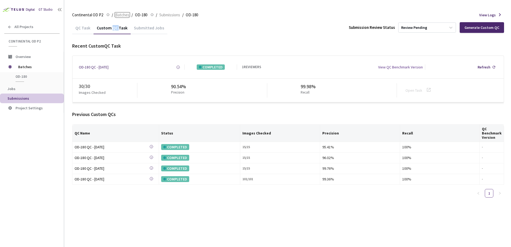
click at [121, 14] on span "Batches" at bounding box center [122, 15] width 14 height 6
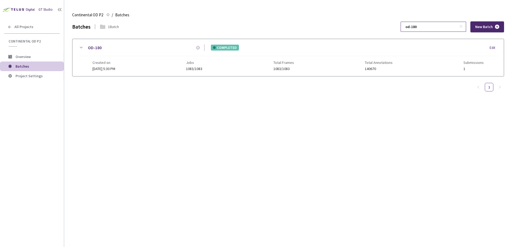
click at [435, 25] on input "od-180" at bounding box center [431, 27] width 57 height 10
type input "od-182"
click at [82, 47] on icon at bounding box center [81, 48] width 3 height 2
click at [80, 99] on div at bounding box center [288, 105] width 432 height 58
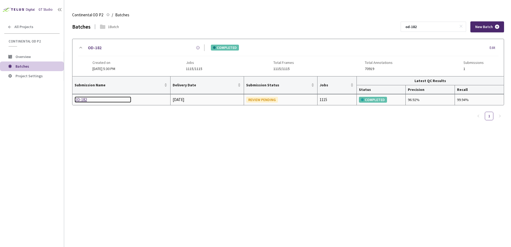
click at [81, 98] on div "OD-182" at bounding box center [103, 100] width 57 height 6
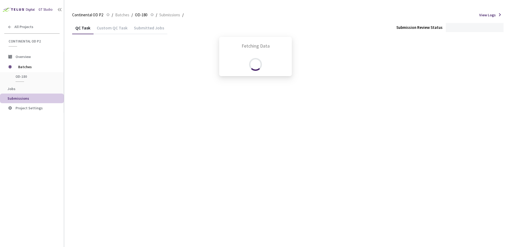
click at [112, 27] on div "Fetching Data" at bounding box center [255, 123] width 511 height 247
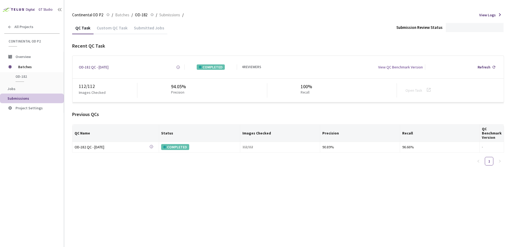
drag, startPoint x: 112, startPoint y: 27, endPoint x: 104, endPoint y: 27, distance: 8.0
click at [104, 27] on div "Custom QC Task" at bounding box center [112, 29] width 37 height 9
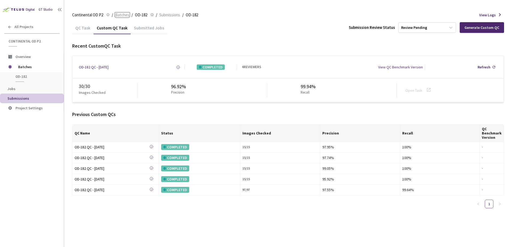
click at [121, 12] on span "Batches" at bounding box center [122, 15] width 14 height 6
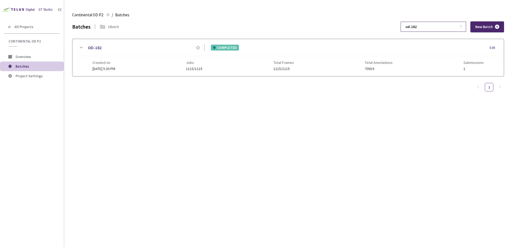
click at [428, 29] on input "od-182" at bounding box center [431, 27] width 57 height 10
type input "od-107"
click at [77, 44] on div "OD-107 COMPLETED Edit Created on [DATE] 1:21 PM Jobs 998/998 Total Frames 998/9…" at bounding box center [288, 57] width 432 height 37
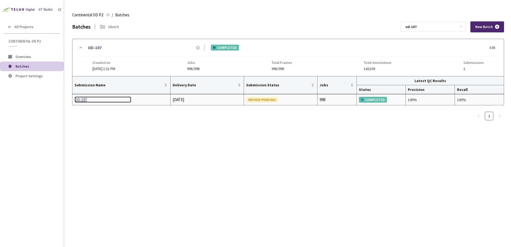
click at [84, 99] on div "OD-107" at bounding box center [103, 100] width 57 height 6
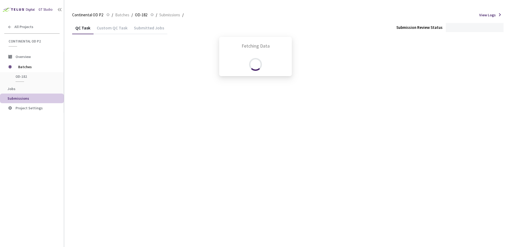
click at [117, 28] on div "Fetching Data" at bounding box center [255, 123] width 511 height 247
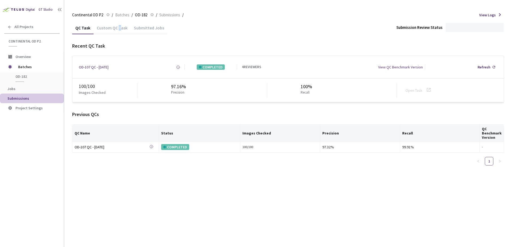
click at [119, 29] on div "Custom QC Task" at bounding box center [112, 29] width 37 height 9
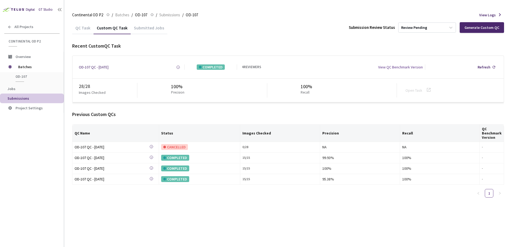
drag, startPoint x: 119, startPoint y: 29, endPoint x: 107, endPoint y: 29, distance: 11.8
click at [107, 29] on div "Custom QC Task" at bounding box center [112, 29] width 37 height 9
